Goal: Information Seeking & Learning: Learn about a topic

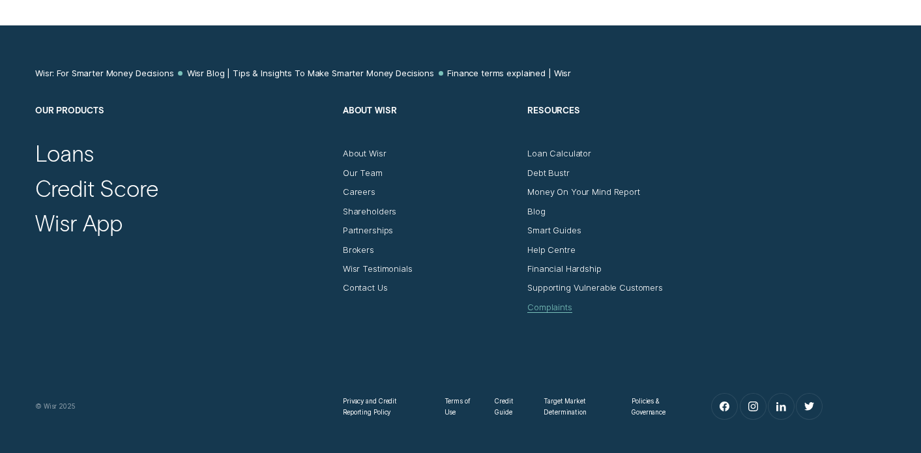
scroll to position [8199, 0]
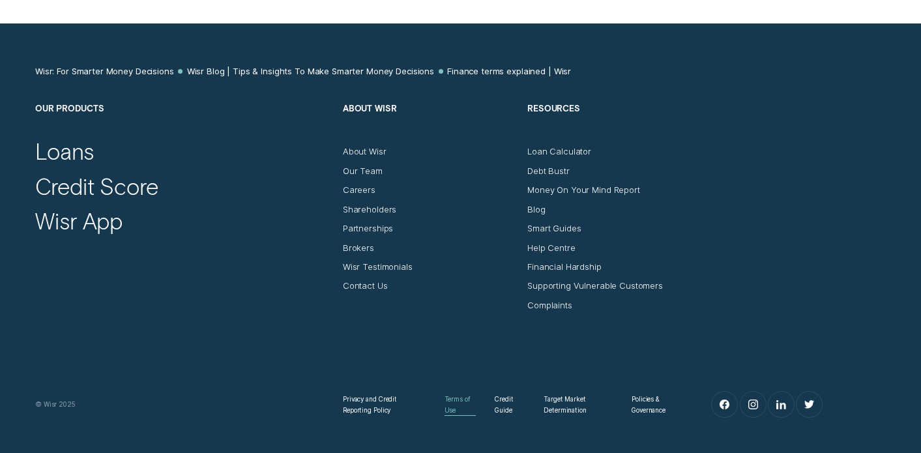
click at [448, 415] on div "Terms of Use" at bounding box center [460, 405] width 31 height 22
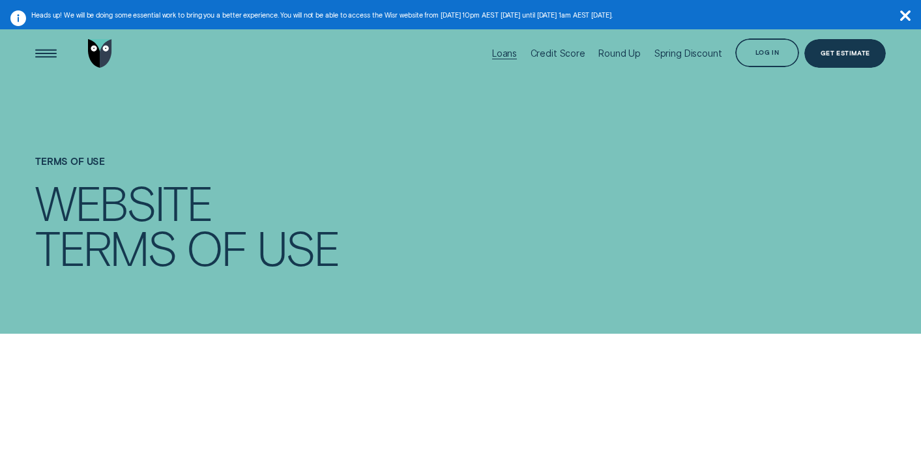
click at [510, 50] on div "Loans" at bounding box center [504, 53] width 25 height 10
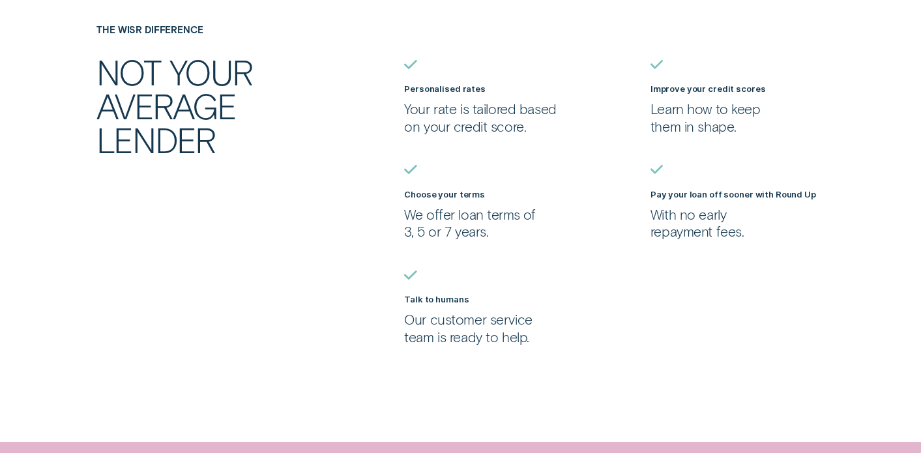
scroll to position [1068, 0]
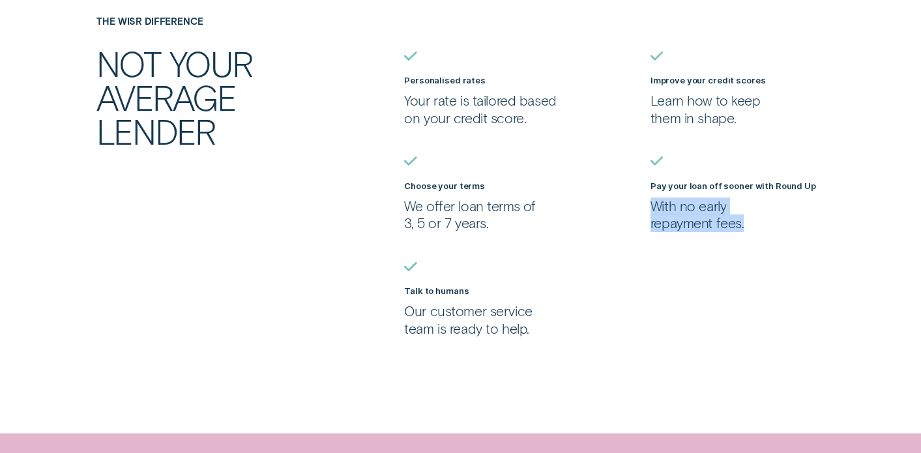
drag, startPoint x: 751, startPoint y: 225, endPoint x: 636, endPoint y: 199, distance: 118.3
click at [636, 199] on ul "Personalised rates Your rate is tailored based on your credit score. Improve yo…" at bounding box center [645, 194] width 492 height 286
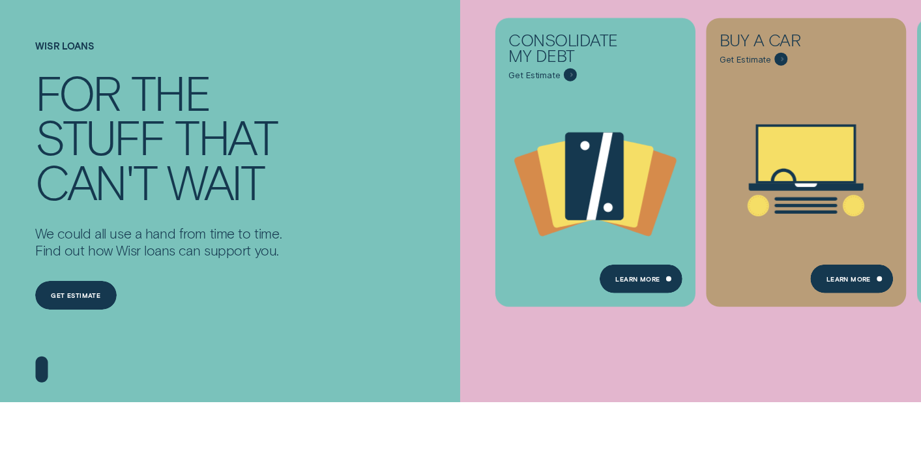
scroll to position [0, 0]
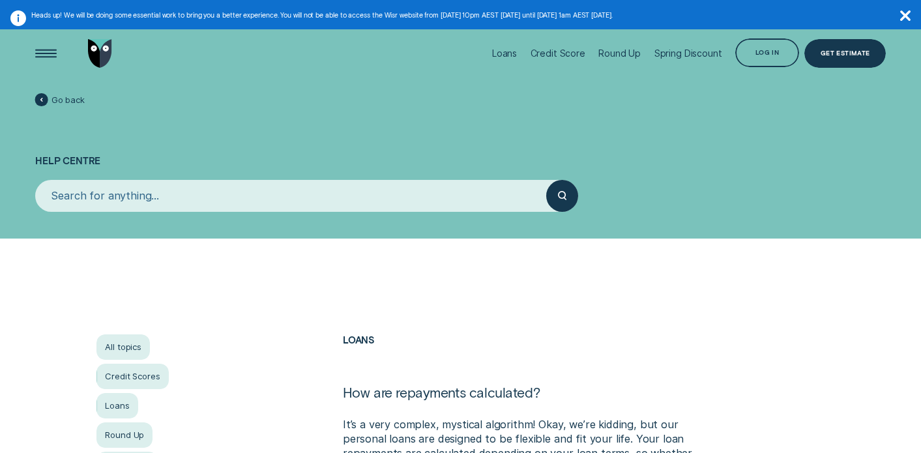
click at [154, 191] on input "search" at bounding box center [290, 196] width 511 height 32
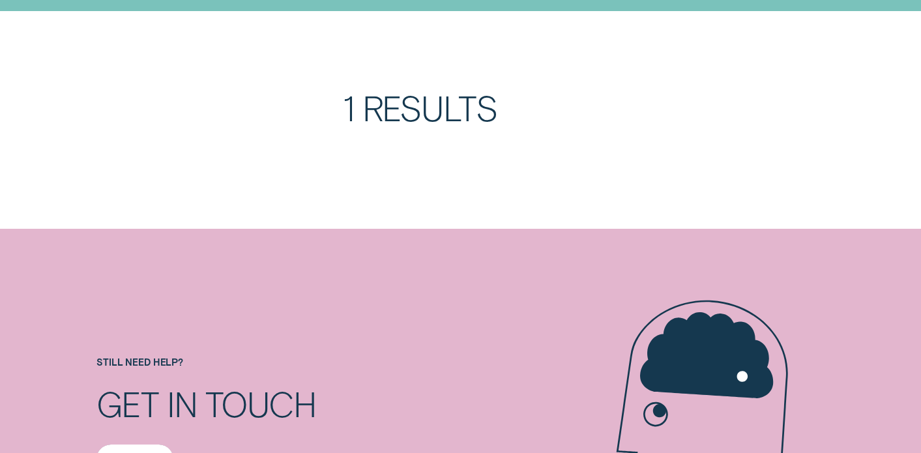
scroll to position [184, 0]
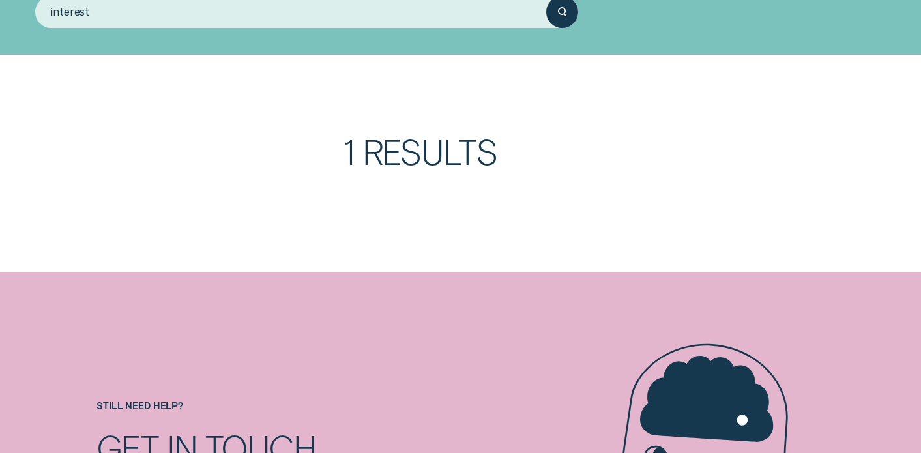
click at [546, 0] on button "submit" at bounding box center [562, 12] width 32 height 32
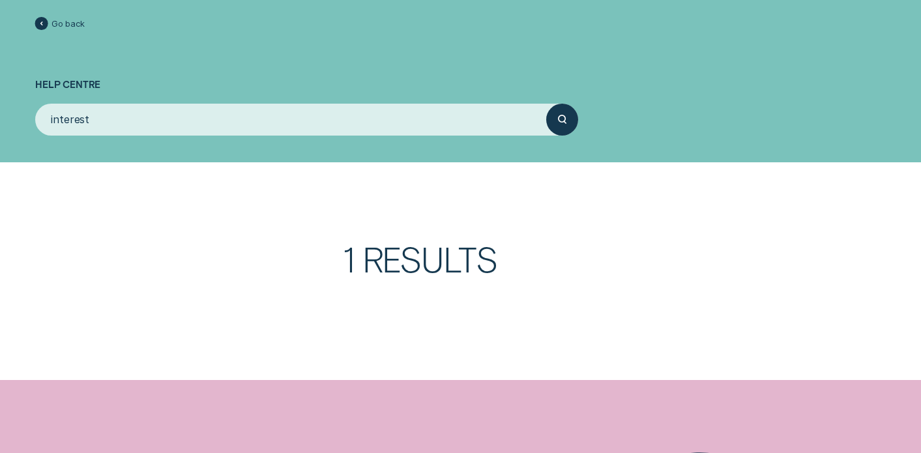
scroll to position [67, 0]
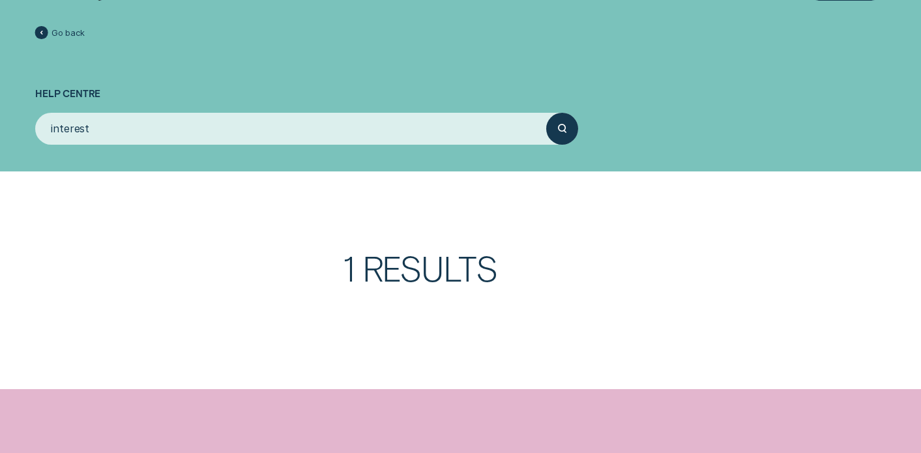
click at [570, 118] on div "submit" at bounding box center [562, 129] width 32 height 32
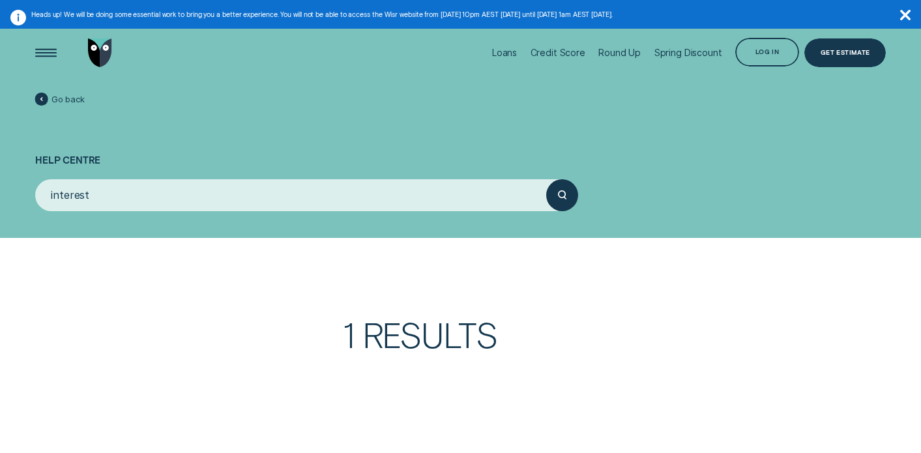
scroll to position [0, 0]
click at [84, 184] on input "interest" at bounding box center [290, 196] width 511 height 32
click at [99, 191] on input "interest" at bounding box center [290, 196] width 511 height 32
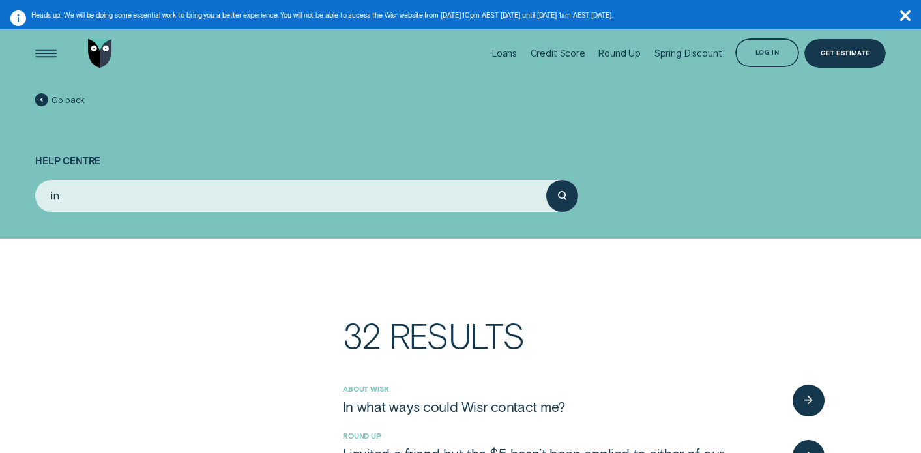
type input "i"
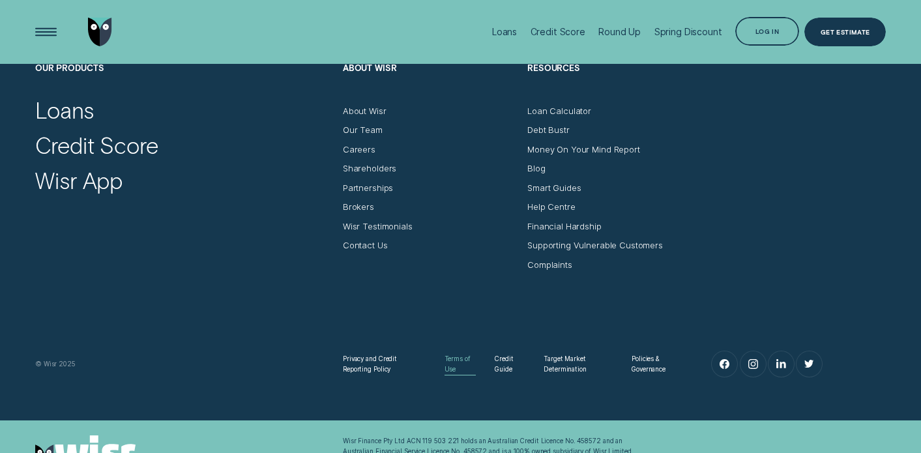
scroll to position [995, 0]
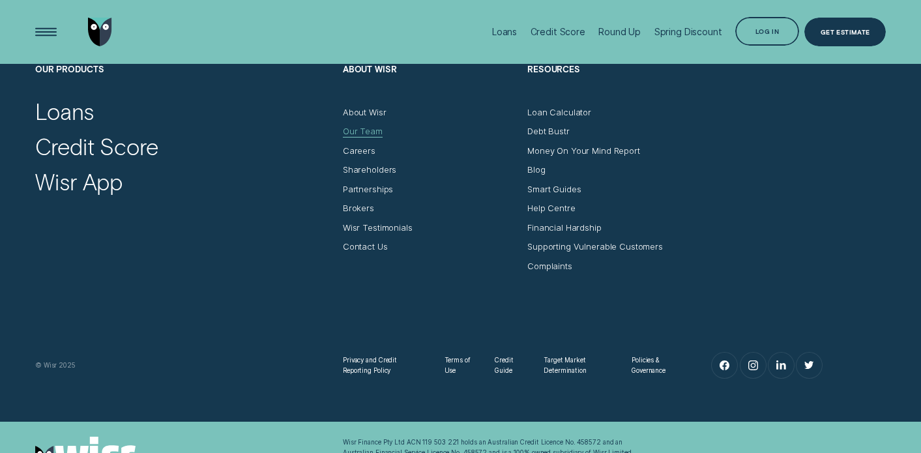
click at [355, 132] on div "Our Team" at bounding box center [363, 131] width 40 height 10
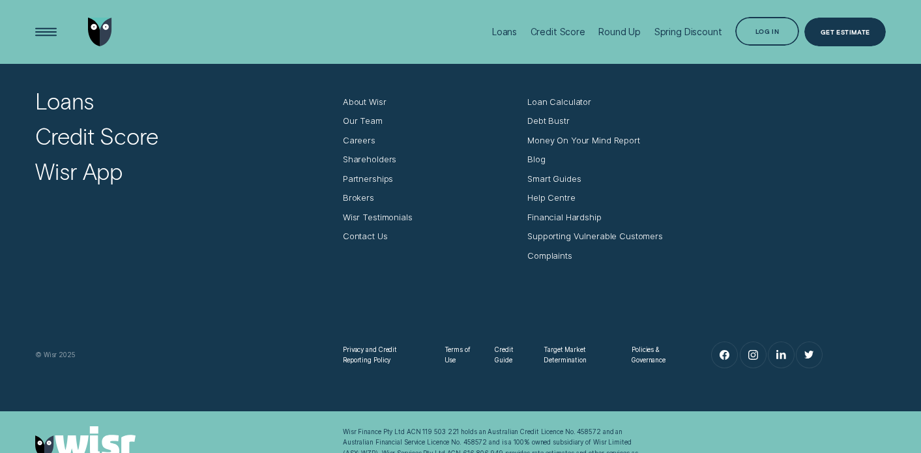
scroll to position [1349, 0]
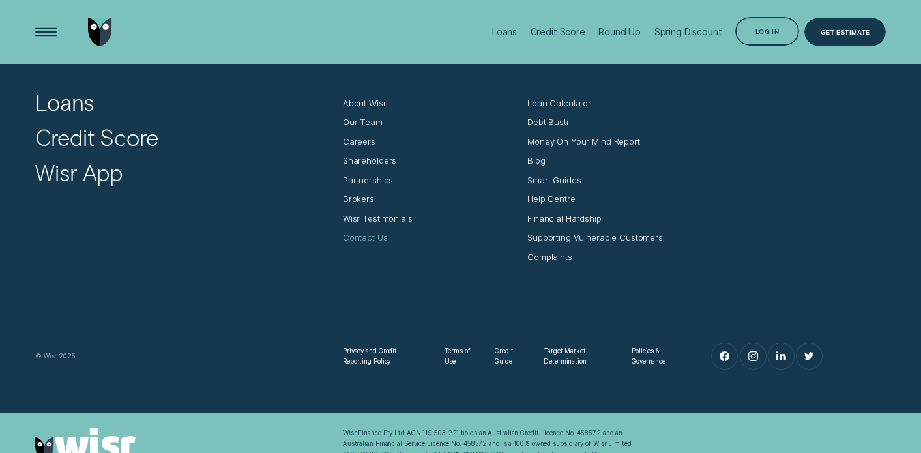
click at [368, 237] on div "Contact Us" at bounding box center [365, 237] width 45 height 10
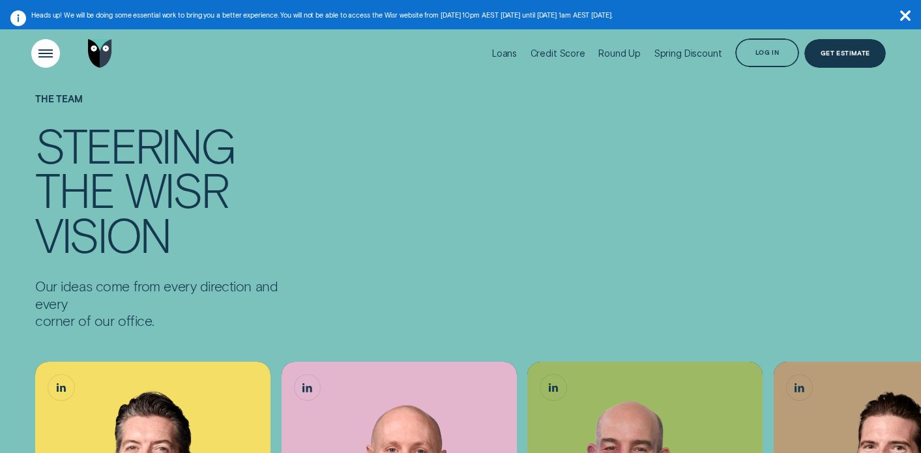
click at [40, 55] on div "Open Menu" at bounding box center [45, 53] width 40 height 40
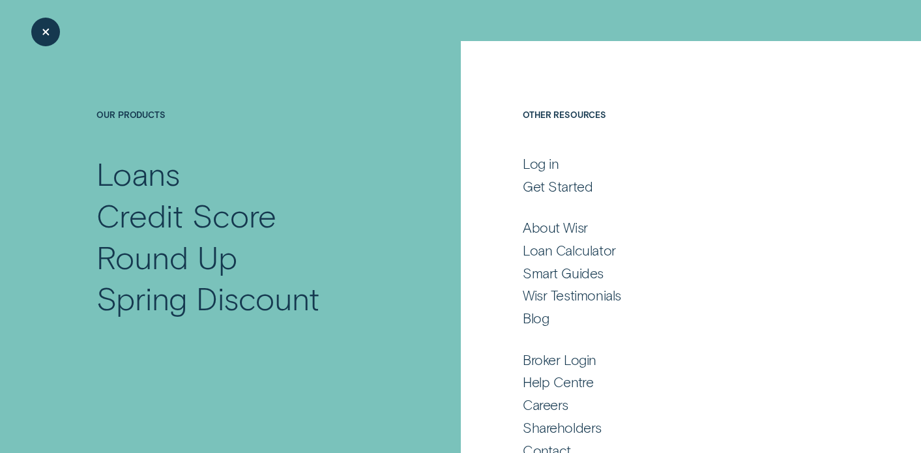
scroll to position [24, 0]
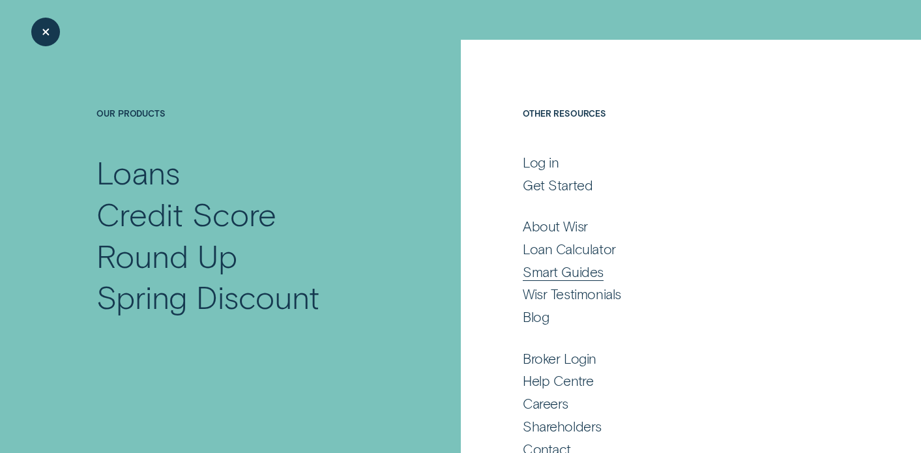
click at [546, 270] on div "Smart Guides" at bounding box center [563, 272] width 81 height 18
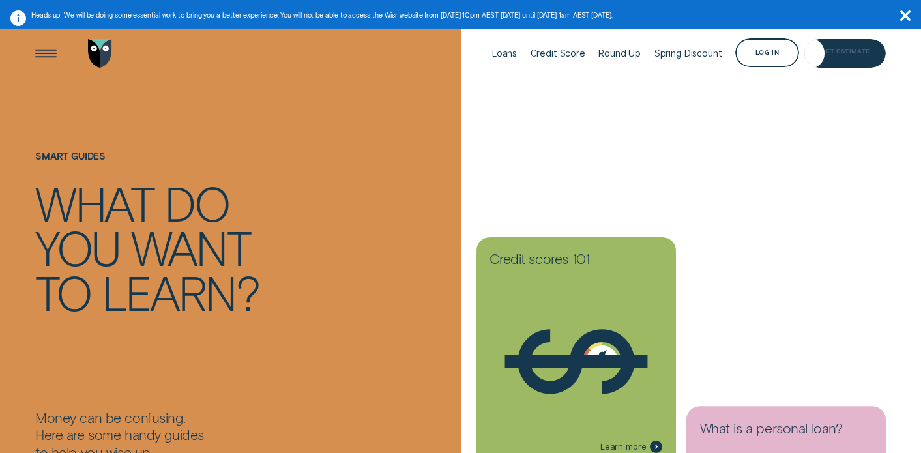
click at [827, 65] on div "Get Estimate" at bounding box center [844, 53] width 81 height 29
